Goal: Find specific page/section: Find specific page/section

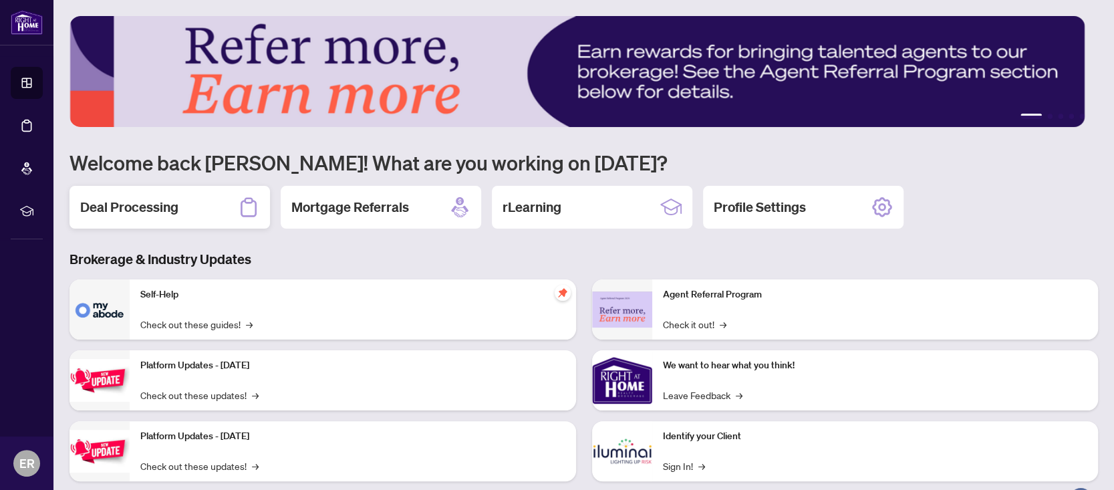
click at [181, 217] on div "Deal Processing" at bounding box center [170, 207] width 201 height 43
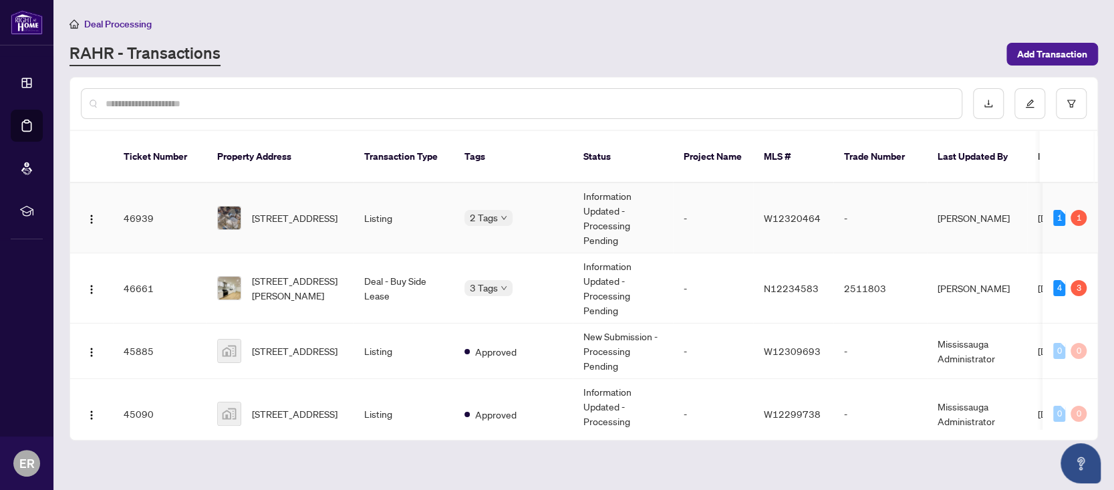
drag, startPoint x: 1093, startPoint y: 172, endPoint x: 1094, endPoint y: 178, distance: 6.8
click at [1094, 183] on div "46939 5676 Brightpool Cres, Mississauga, Ontario L5M 3W3, Canada Listing 2 Tags…" at bounding box center [583, 306] width 1027 height 246
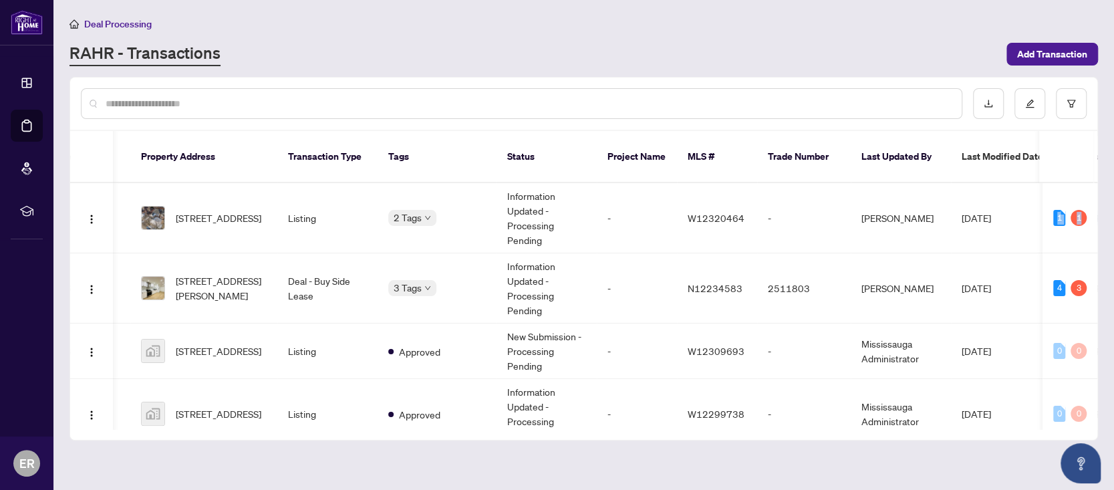
click at [1100, 195] on main "Deal Processing RAHR - Transactions Add Transaction Ticket Number Property Addr…" at bounding box center [583, 245] width 1061 height 490
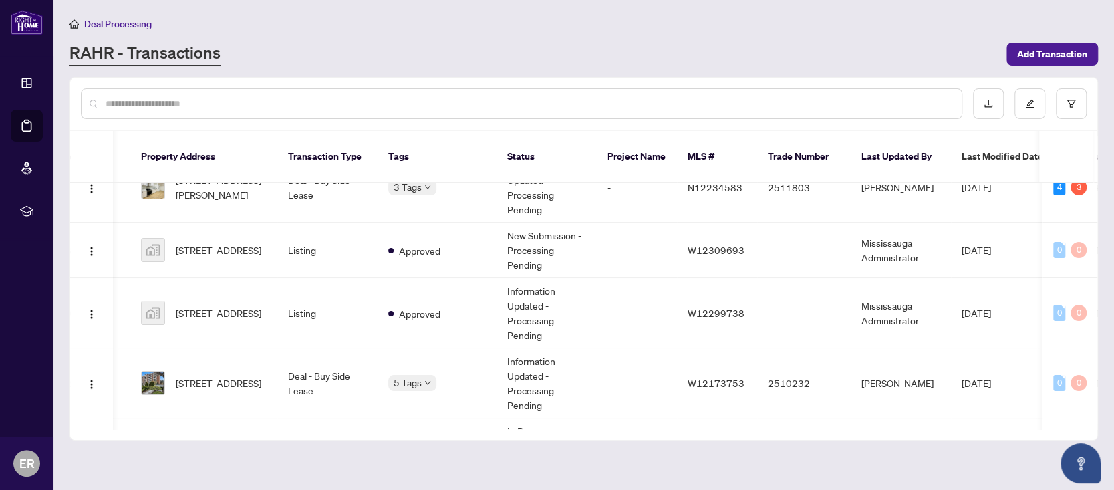
scroll to position [112, 76]
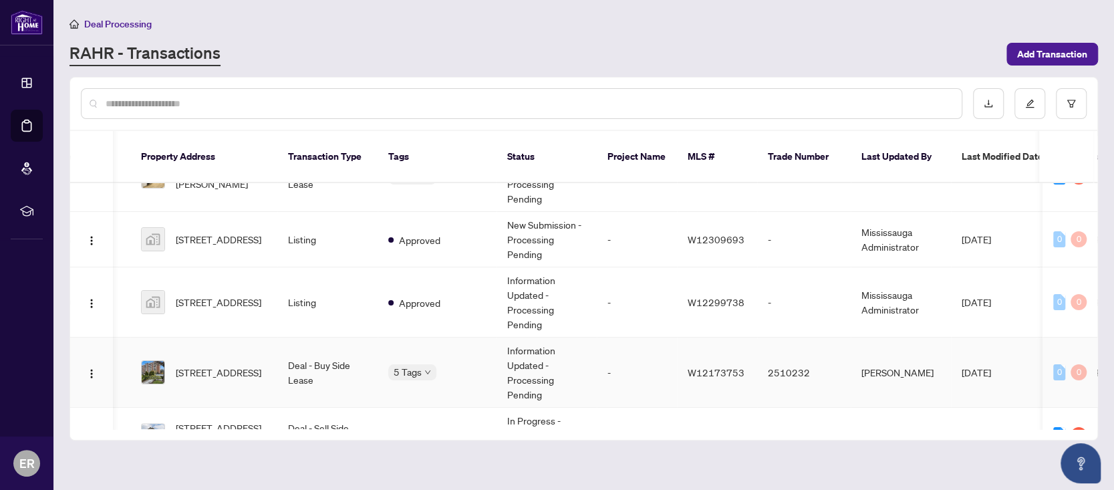
click at [226, 365] on span "201-31 Four Winds Dr, Toronto, Ontario M3J 1K9, Canada" at bounding box center [219, 372] width 86 height 15
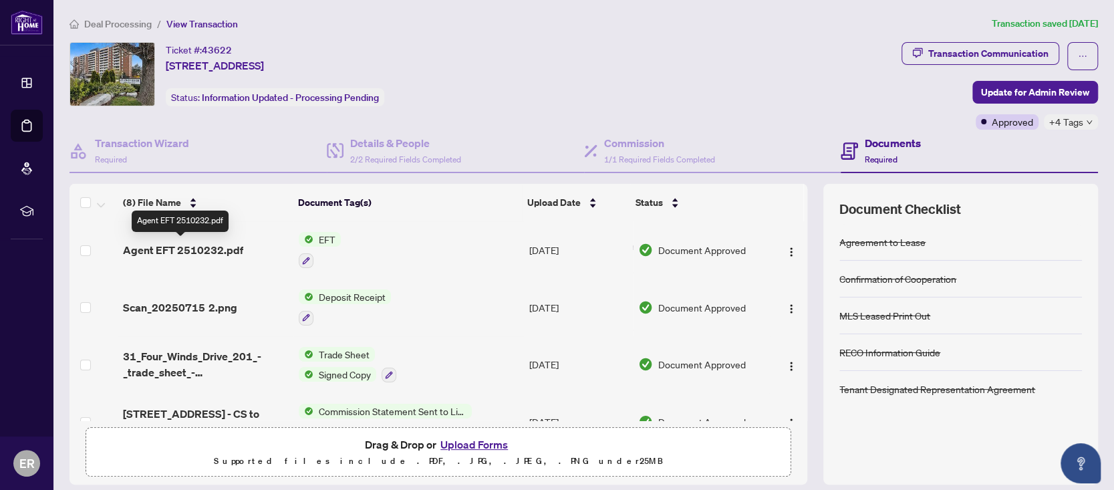
click at [203, 247] on span "Agent EFT 2510232.pdf" at bounding box center [183, 250] width 120 height 16
